Goal: Task Accomplishment & Management: Manage account settings

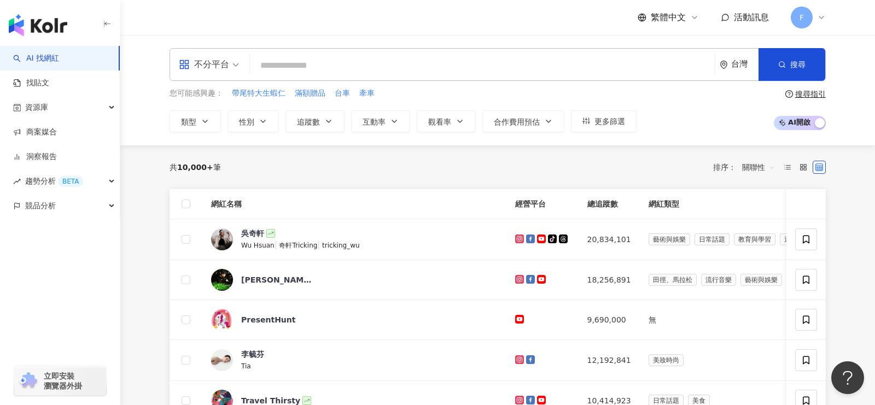
click at [57, 25] on img "button" at bounding box center [38, 25] width 58 height 22
click at [47, 22] on img "button" at bounding box center [38, 25] width 58 height 22
click at [46, 22] on img "button" at bounding box center [38, 25] width 58 height 22
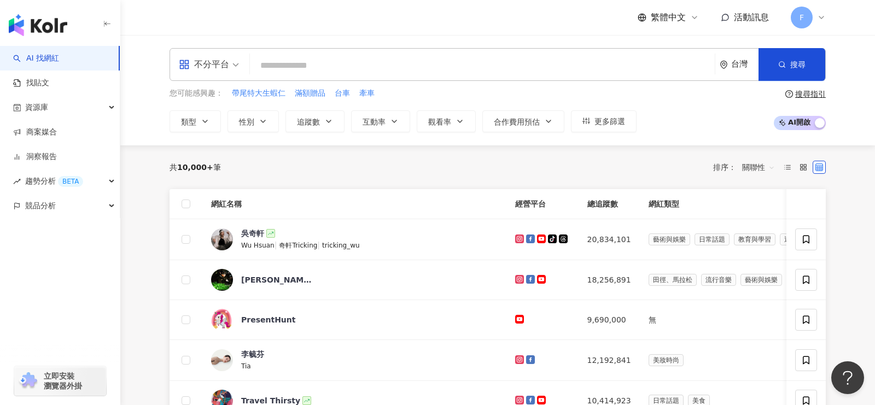
click at [827, 13] on div "繁體中文 活動訊息 F" at bounding box center [498, 17] width 700 height 35
click at [822, 16] on icon at bounding box center [821, 17] width 9 height 9
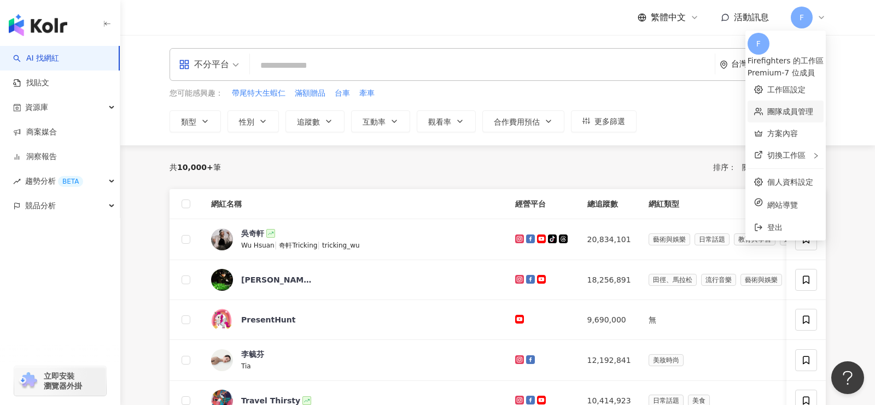
click at [767, 109] on link "團隊成員管理" at bounding box center [790, 111] width 46 height 9
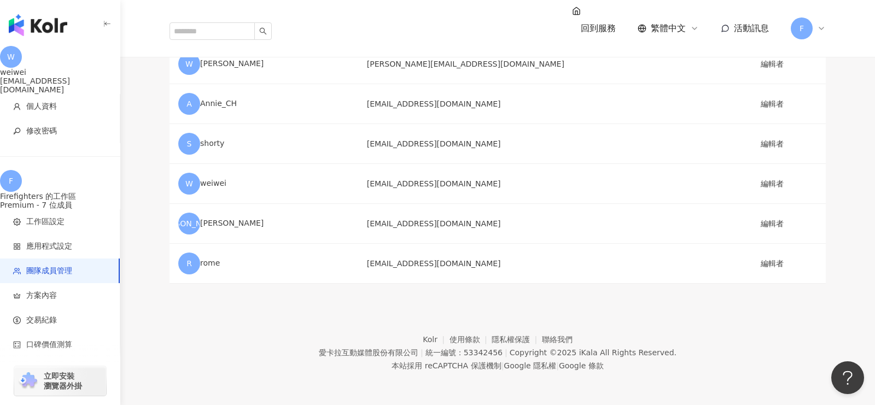
scroll to position [169, 0]
click at [822, 24] on icon at bounding box center [821, 28] width 9 height 9
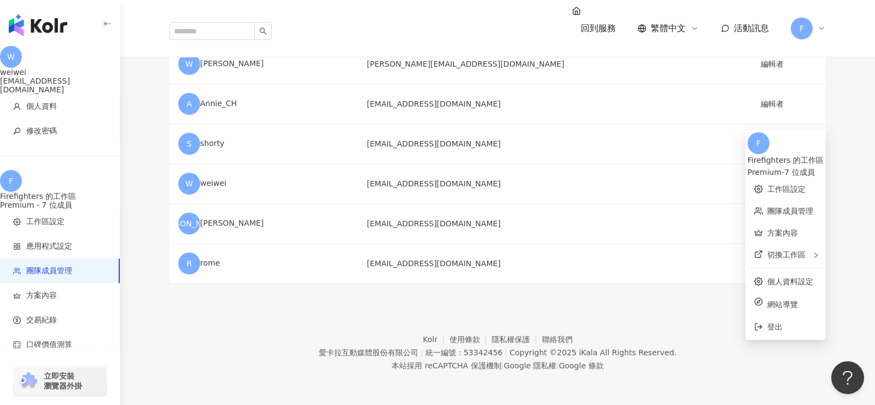
click at [836, 198] on div "團隊成員管理 用戶名稱 Email 角色 F Firefighters edson@mikatsuki.com.tw 管理員 W wendy wendy@mi…" at bounding box center [498, 125] width 700 height 318
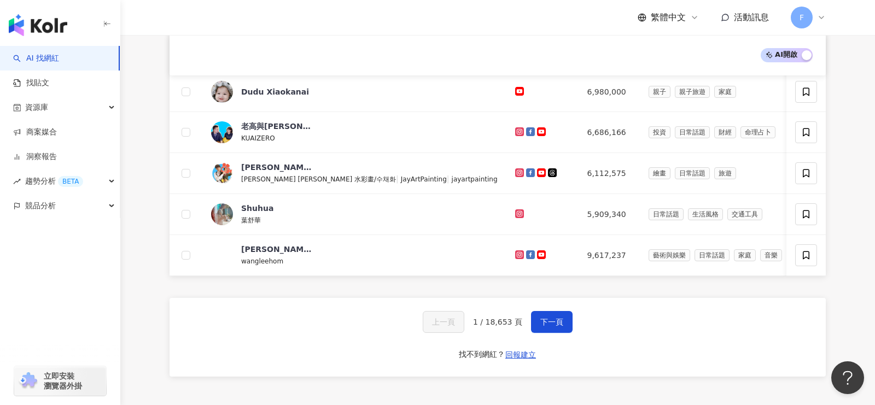
scroll to position [432, 0]
